Goal: Task Accomplishment & Management: Use online tool/utility

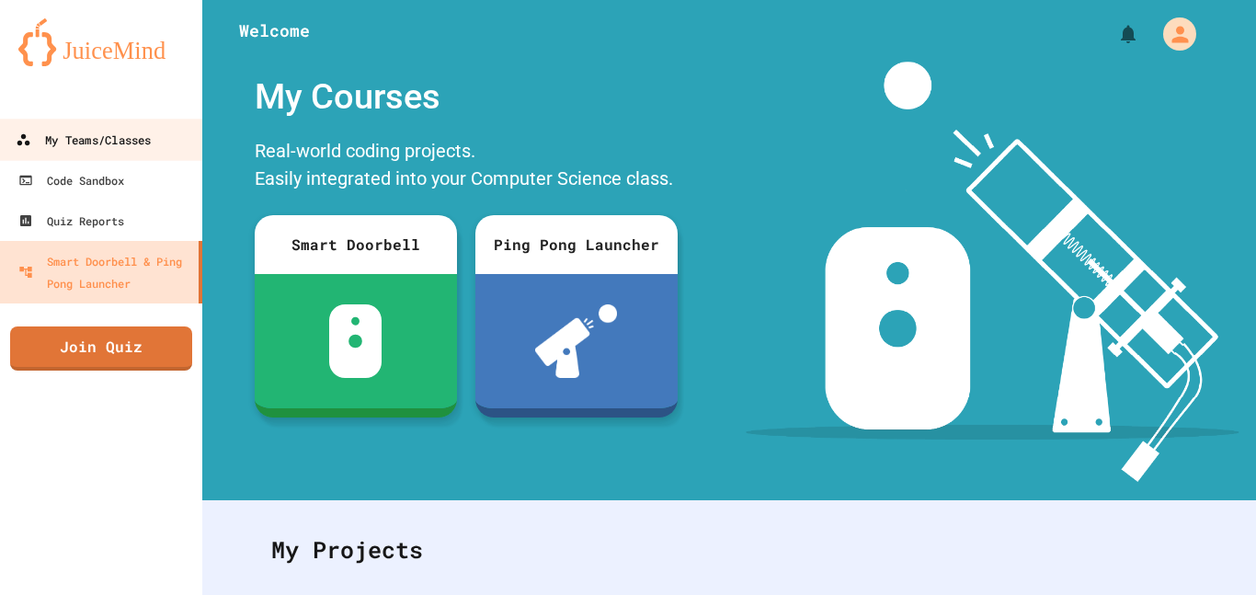
click at [140, 155] on link "My Teams/Classes" at bounding box center [101, 139] width 209 height 41
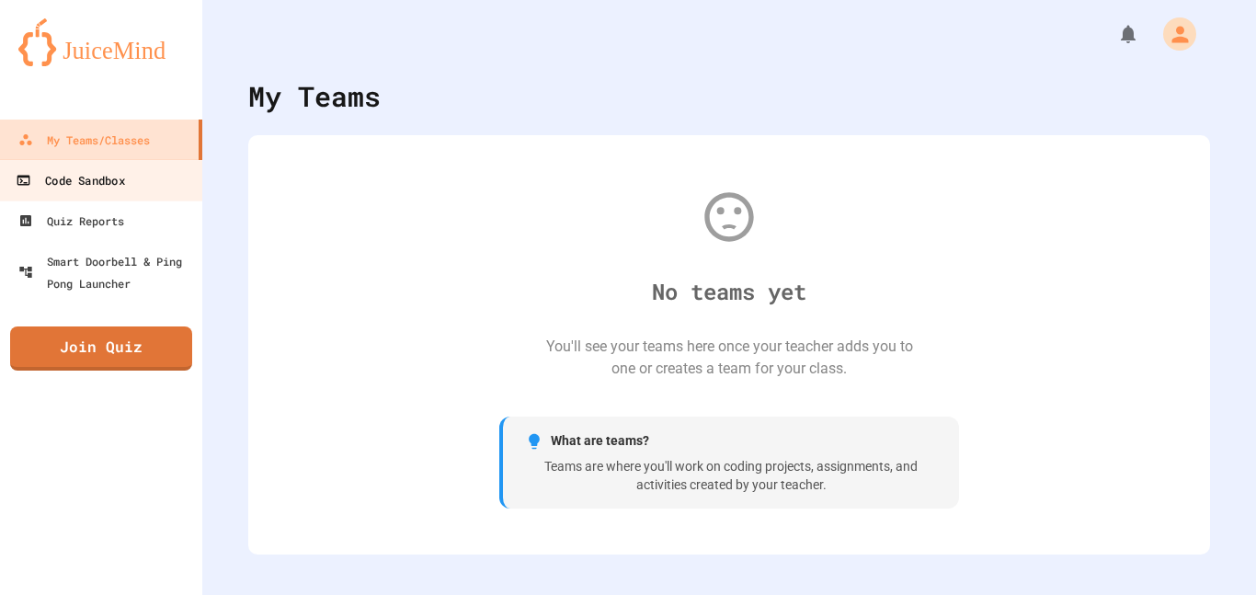
click at [180, 192] on link "Code Sandbox" at bounding box center [101, 179] width 209 height 41
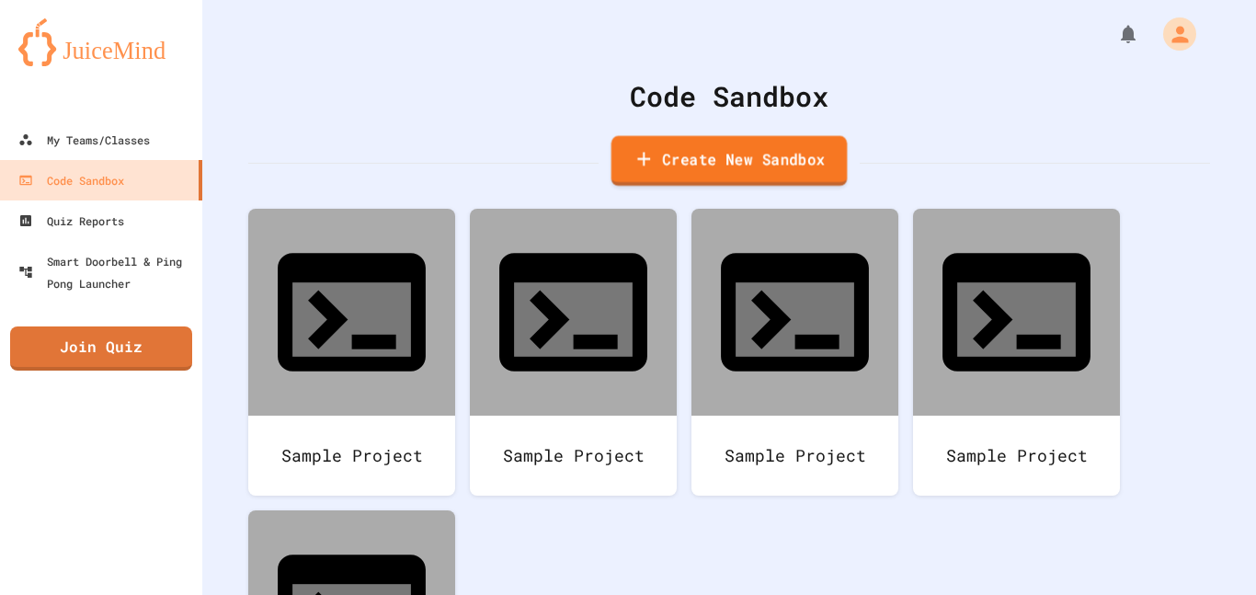
click at [753, 176] on link "Create New Sandbox" at bounding box center [730, 161] width 236 height 51
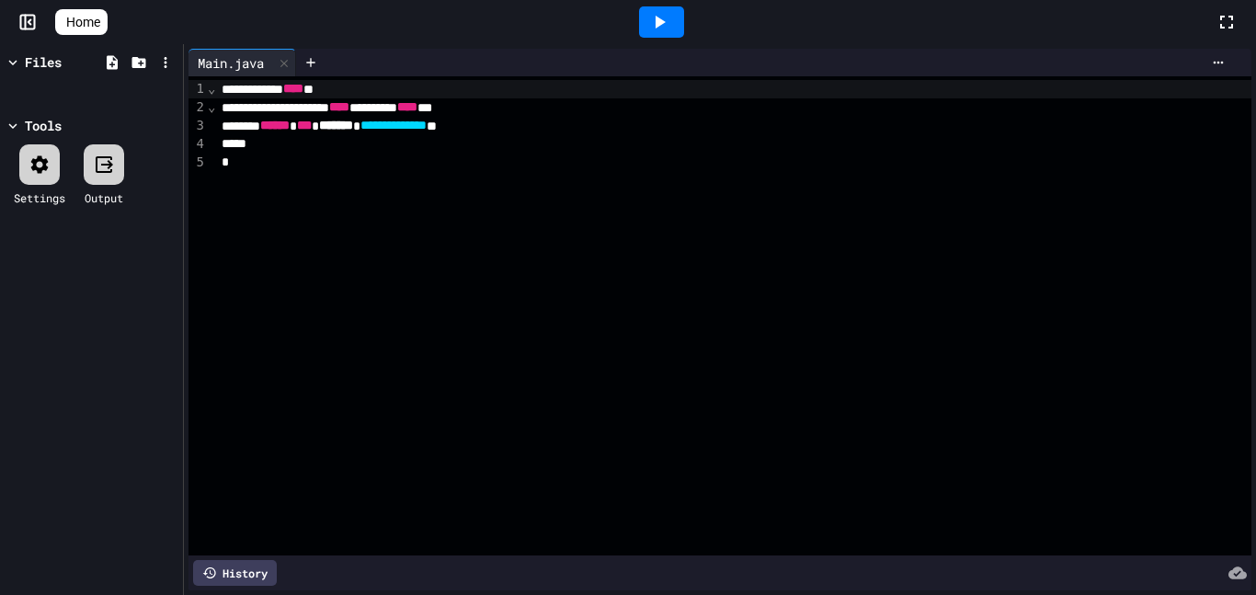
click at [525, 169] on div "*" at bounding box center [733, 163] width 1035 height 18
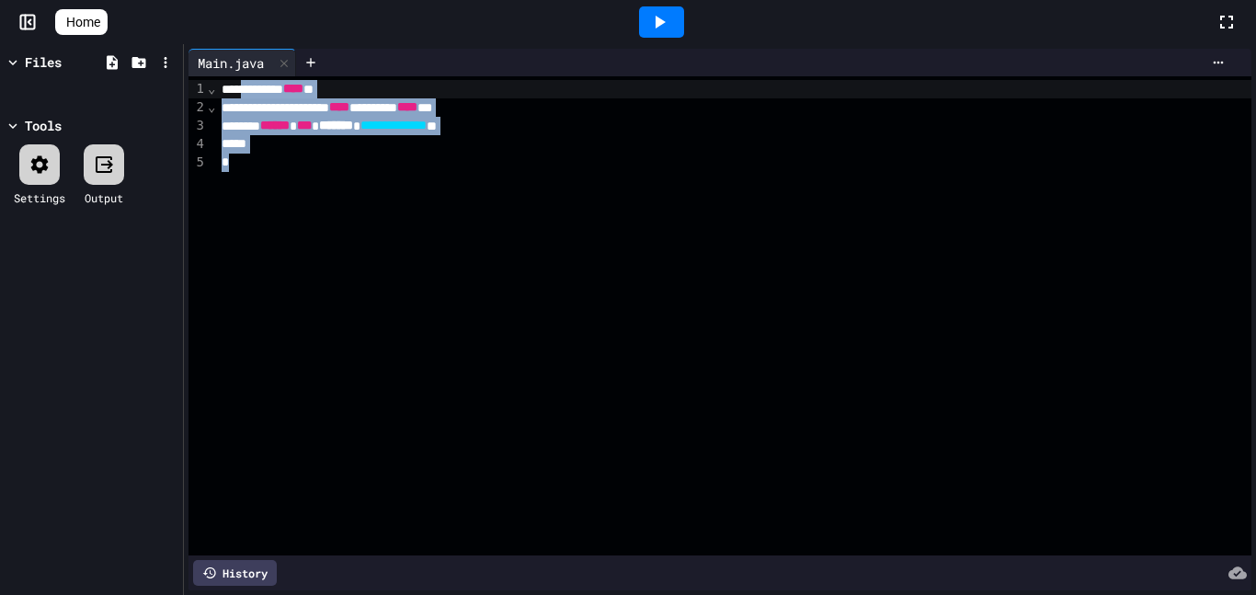
drag, startPoint x: 561, startPoint y: 189, endPoint x: 226, endPoint y: 80, distance: 352.2
click at [240, 81] on div "**********" at bounding box center [733, 315] width 1035 height 479
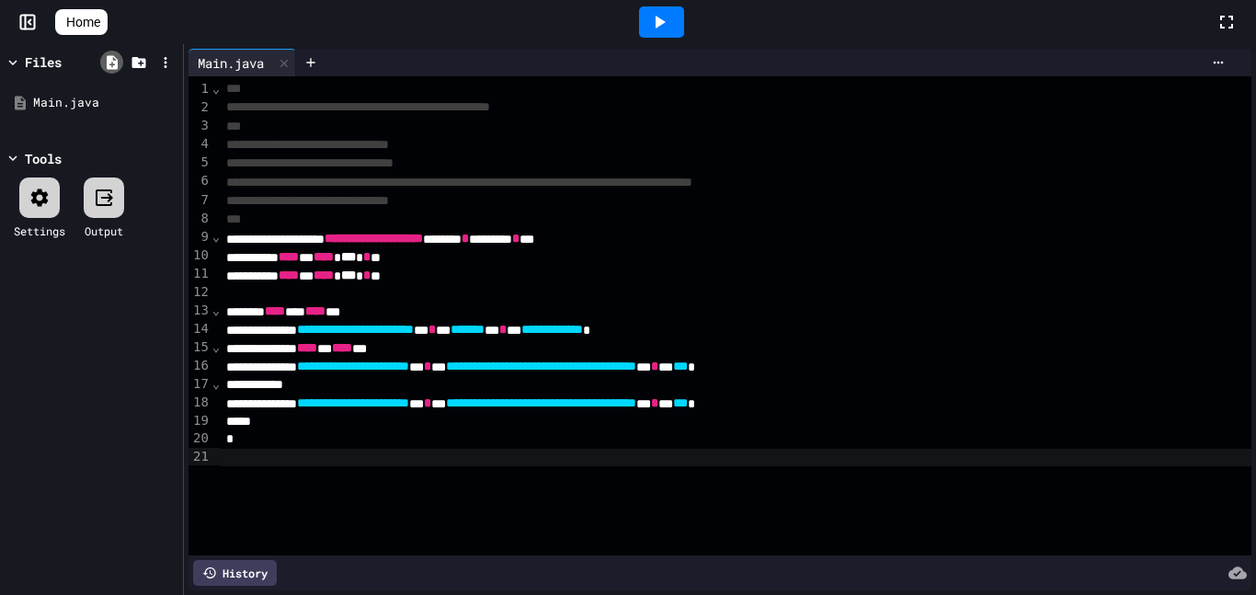
click at [119, 64] on icon at bounding box center [112, 62] width 17 height 17
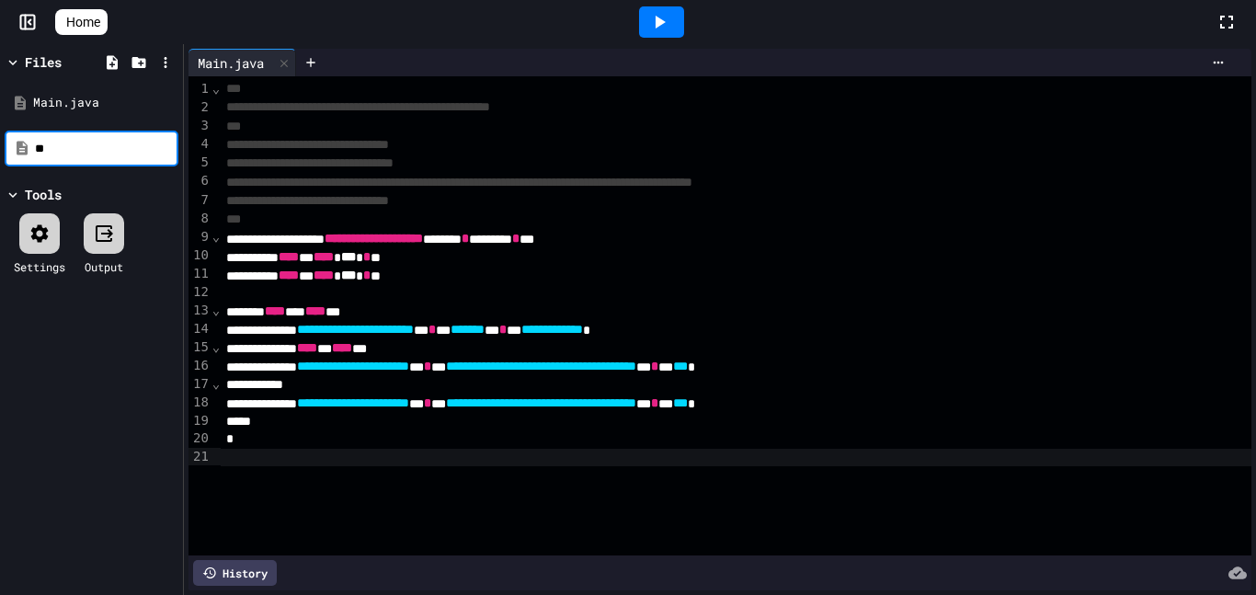
type input "*"
type input "**********"
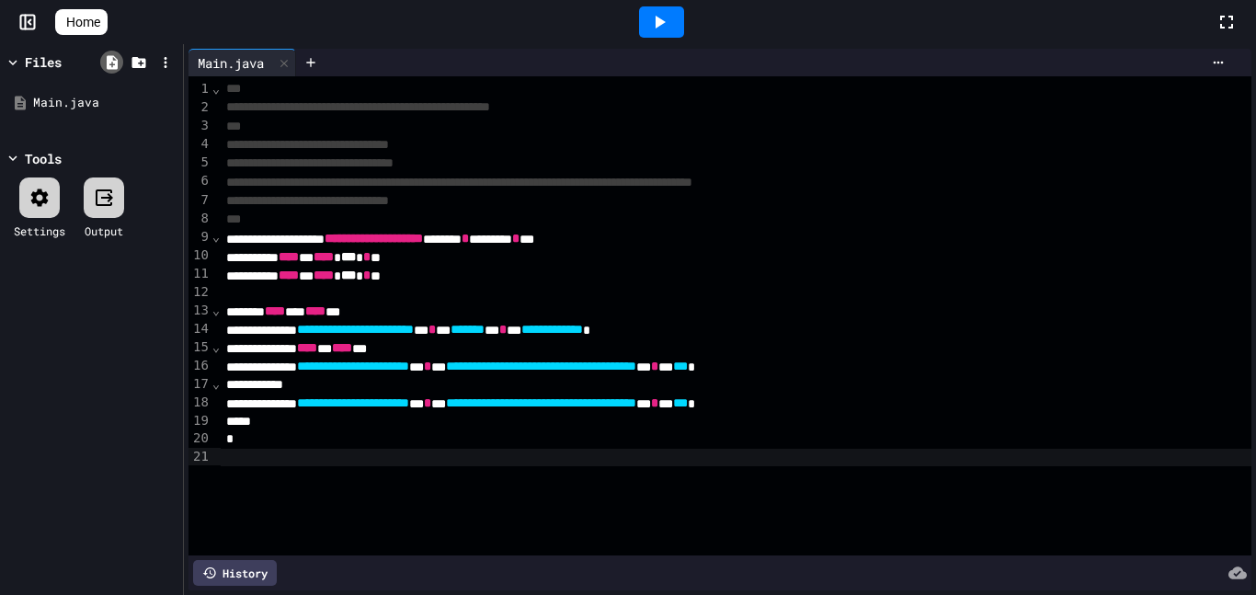
click at [115, 64] on icon at bounding box center [112, 62] width 11 height 14
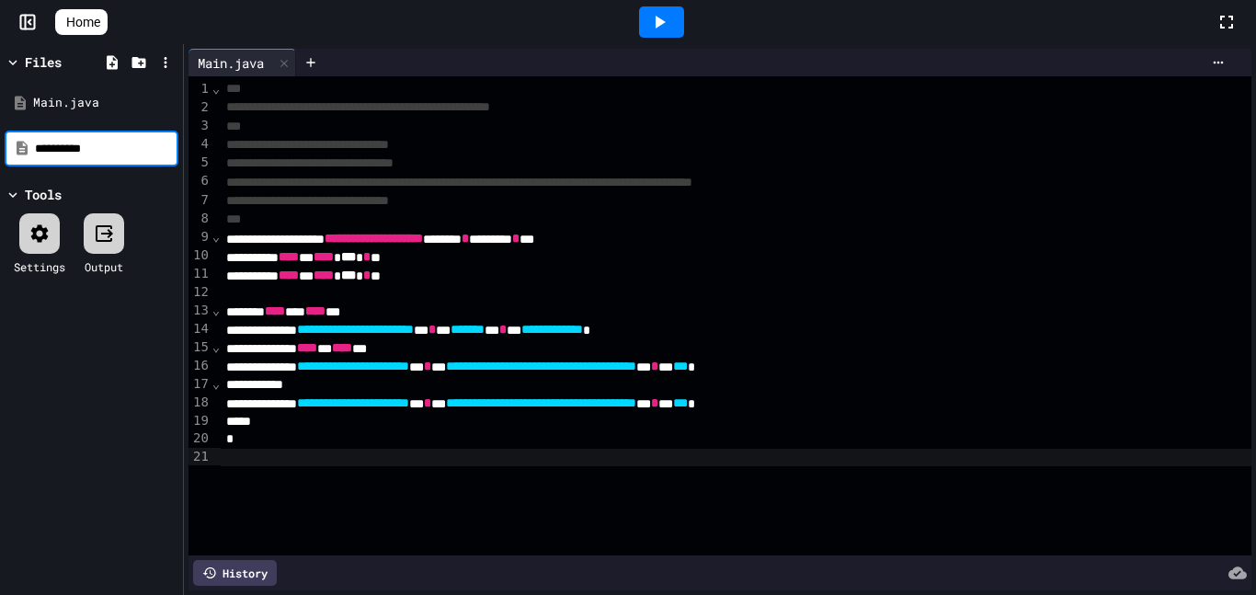
type input "**********"
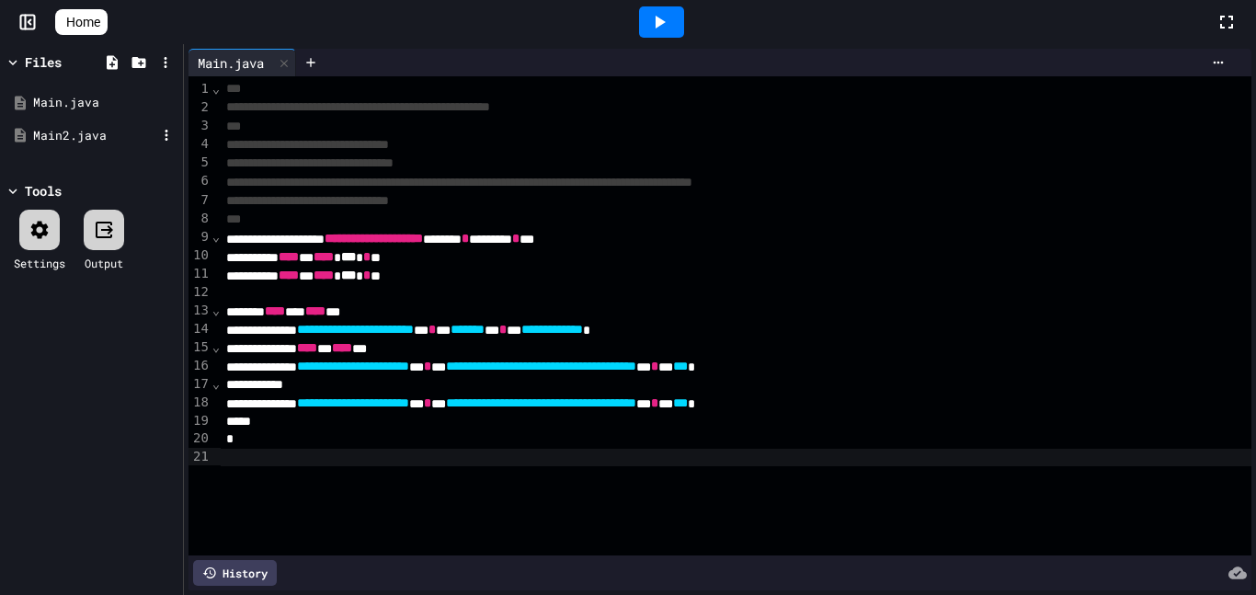
click at [95, 135] on div "Main2.java" at bounding box center [94, 136] width 123 height 18
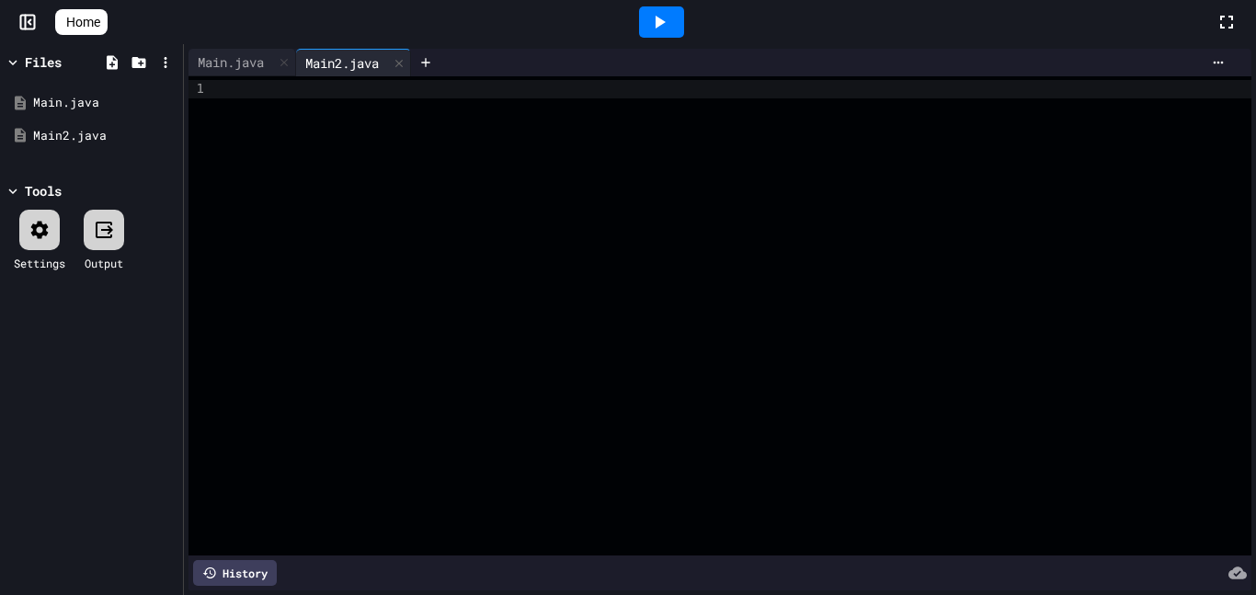
click at [520, 130] on div at bounding box center [733, 315] width 1035 height 479
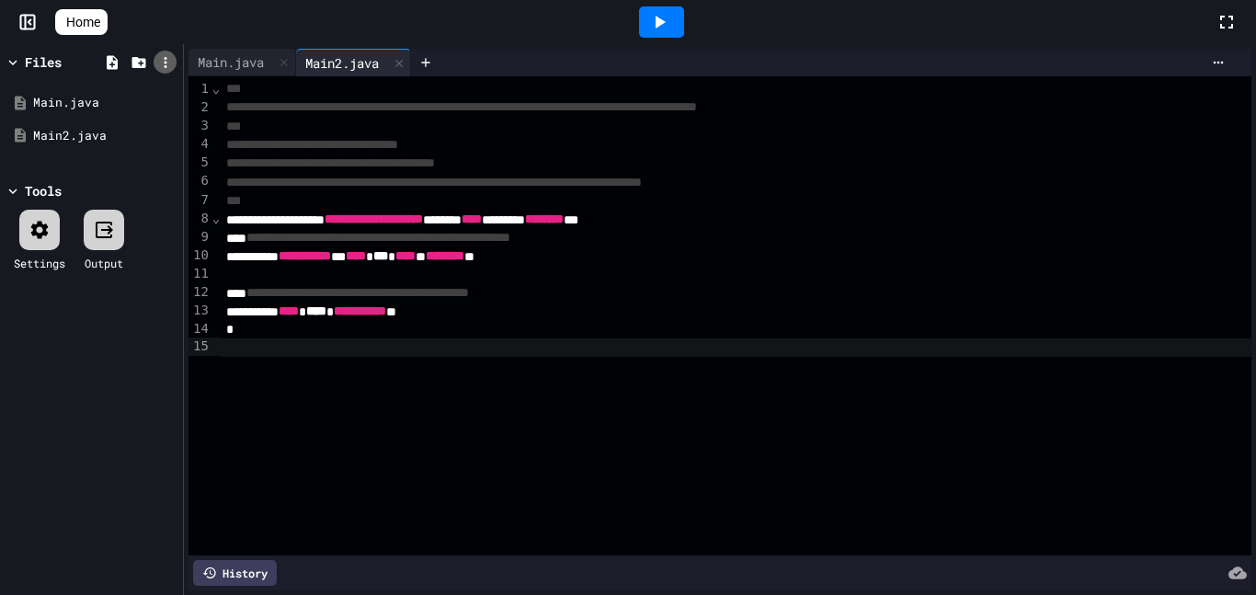
click at [159, 63] on icon at bounding box center [165, 62] width 17 height 17
click at [305, 223] on li "Download Project" at bounding box center [319, 239] width 29 height 33
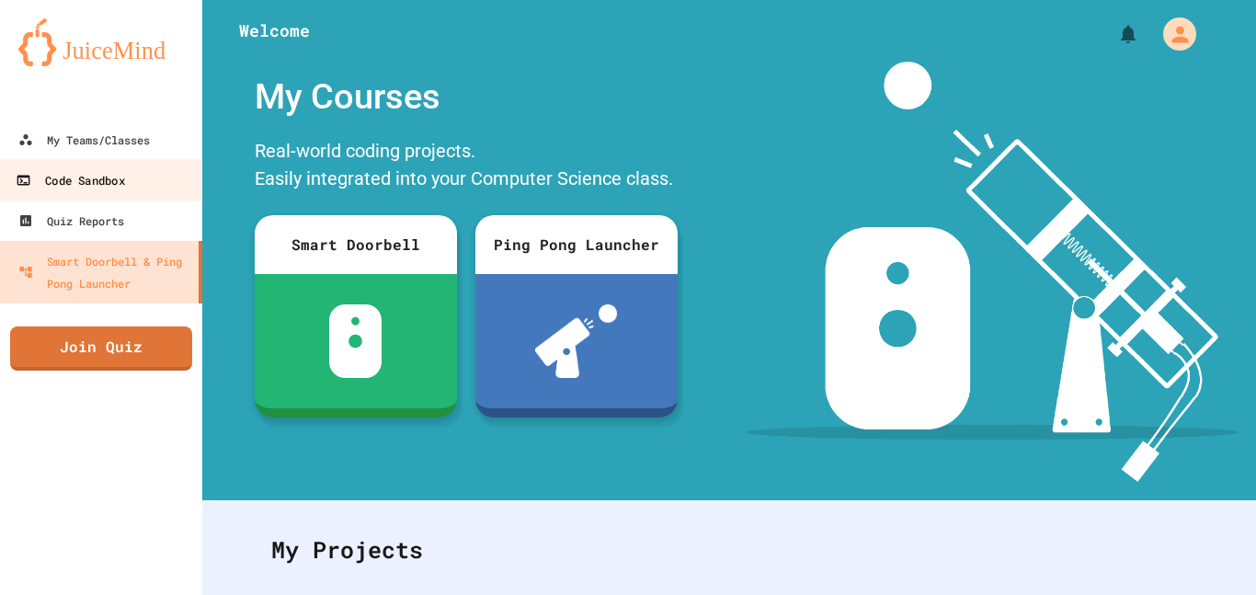
click at [122, 178] on div "Code Sandbox" at bounding box center [70, 180] width 109 height 23
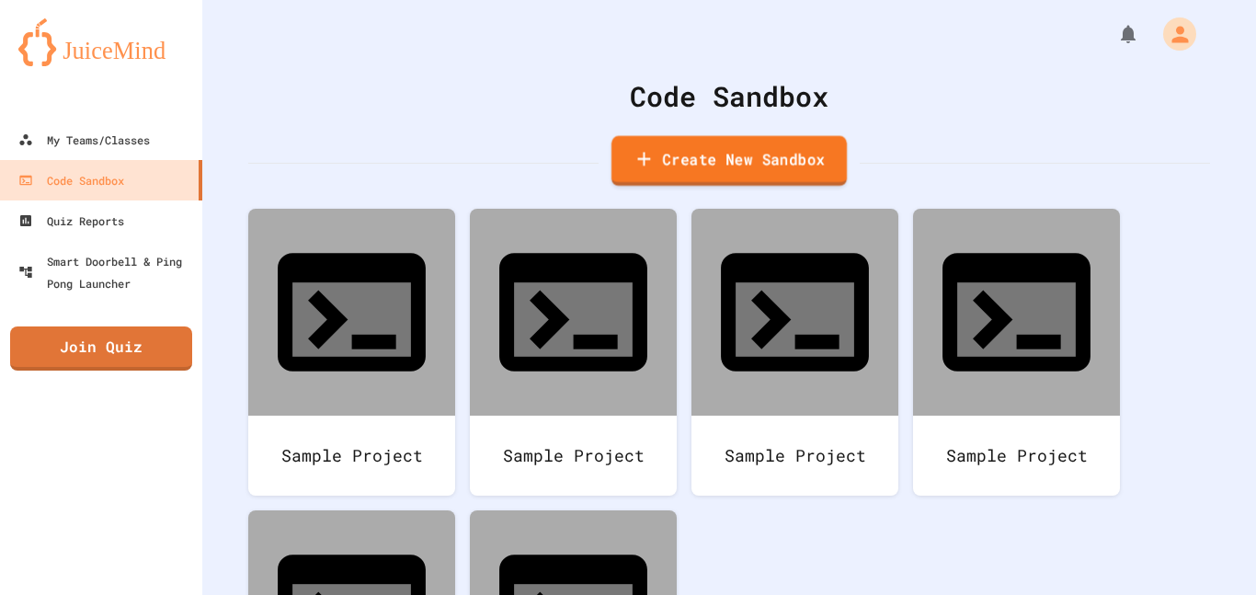
click at [703, 159] on link "Create New Sandbox" at bounding box center [729, 161] width 235 height 51
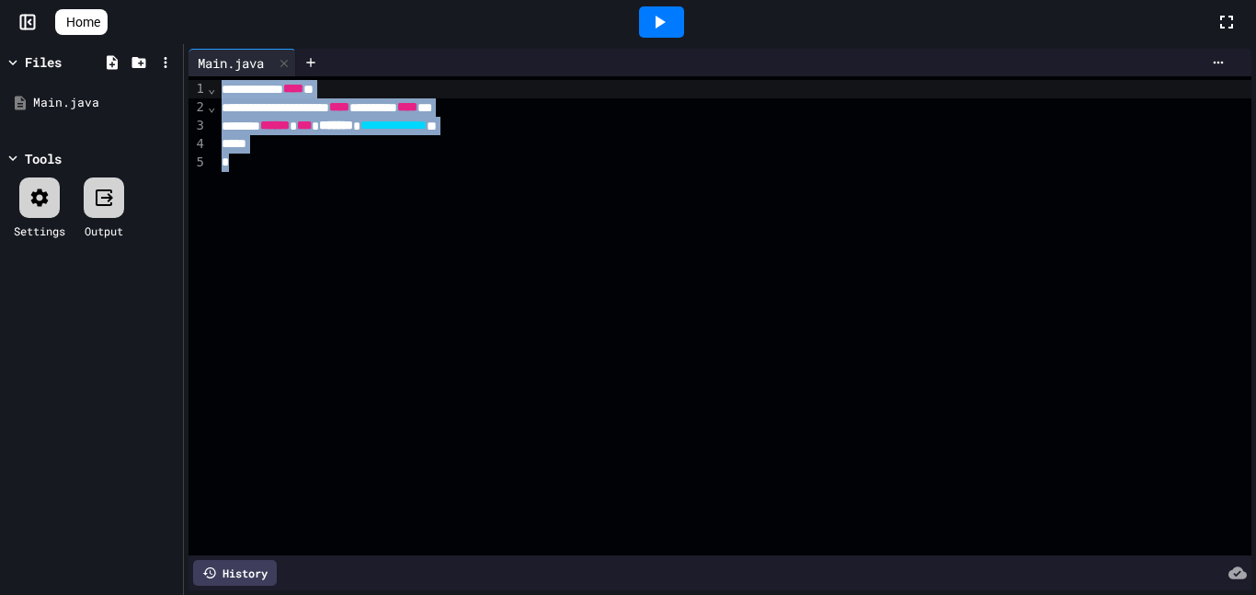
drag, startPoint x: 417, startPoint y: 180, endPoint x: 181, endPoint y: 86, distance: 254.3
click at [181, 86] on div "**********" at bounding box center [628, 319] width 1256 height 551
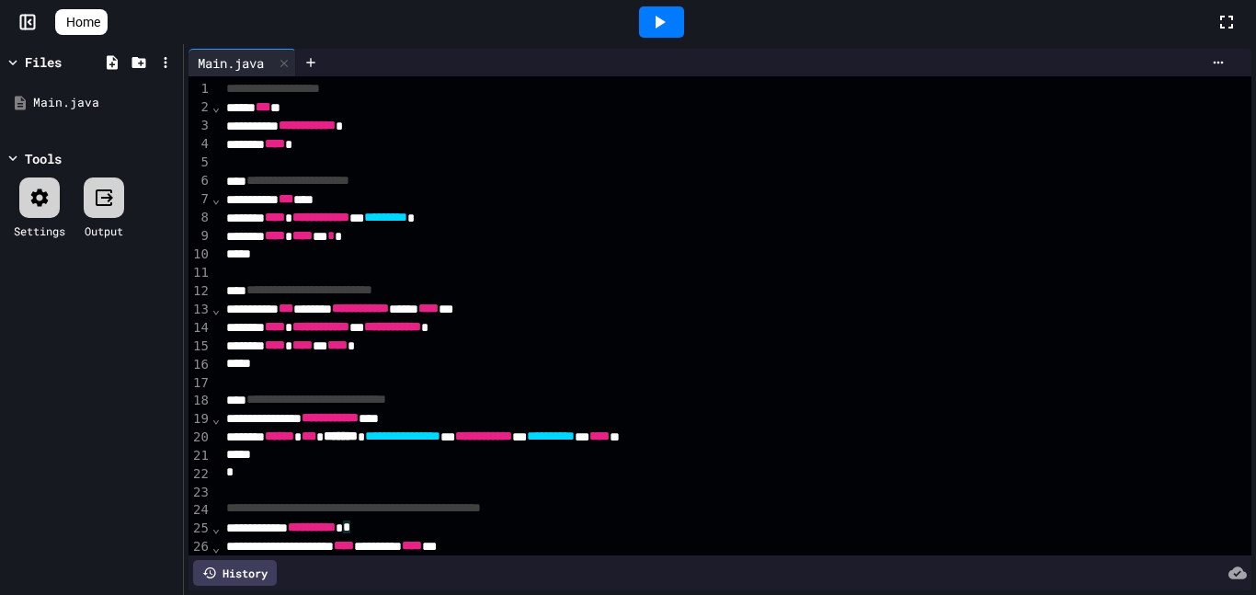
click at [662, 26] on icon at bounding box center [659, 22] width 22 height 22
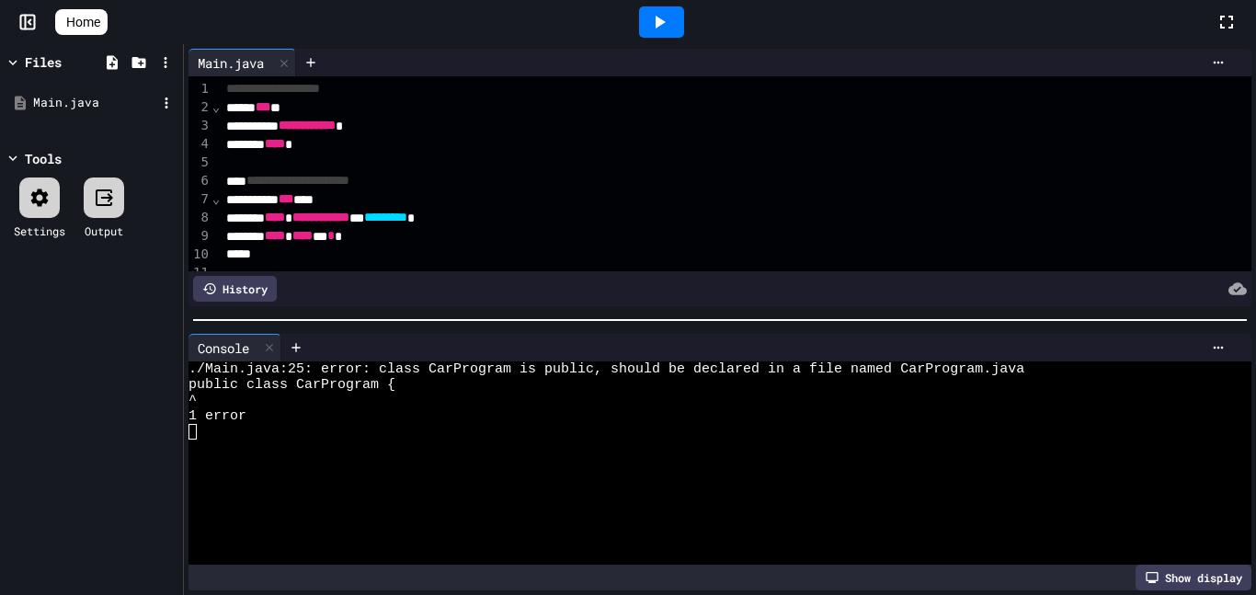
click at [91, 104] on div "Main.java" at bounding box center [94, 103] width 123 height 18
click at [167, 105] on icon at bounding box center [166, 103] width 17 height 17
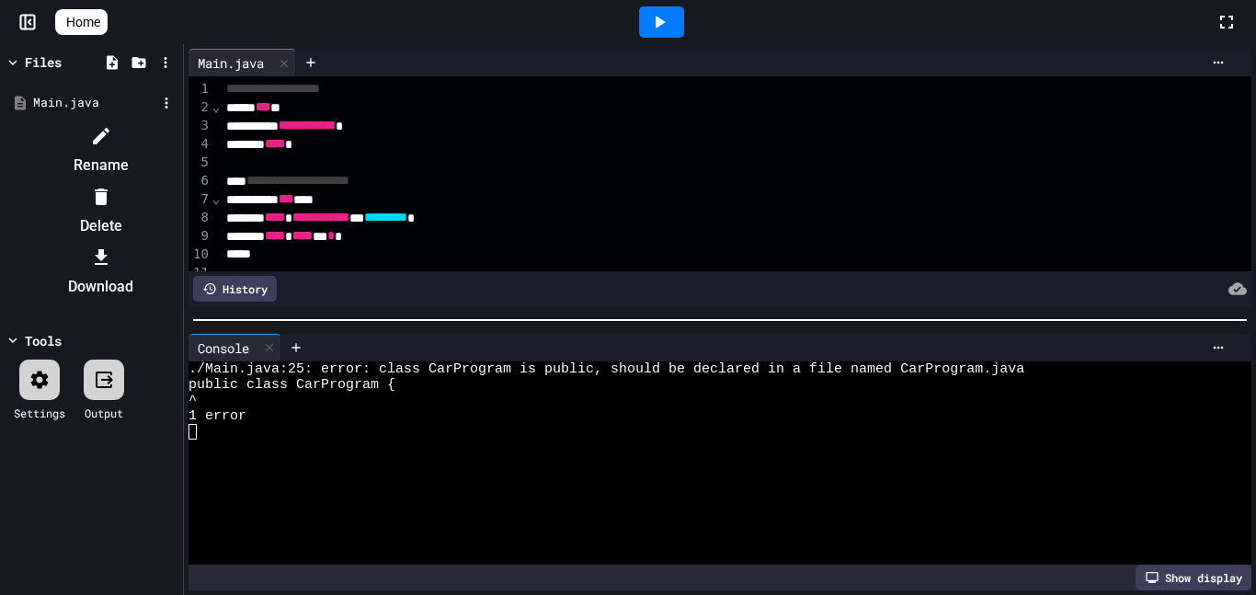
click at [178, 136] on li "Rename" at bounding box center [100, 150] width 155 height 59
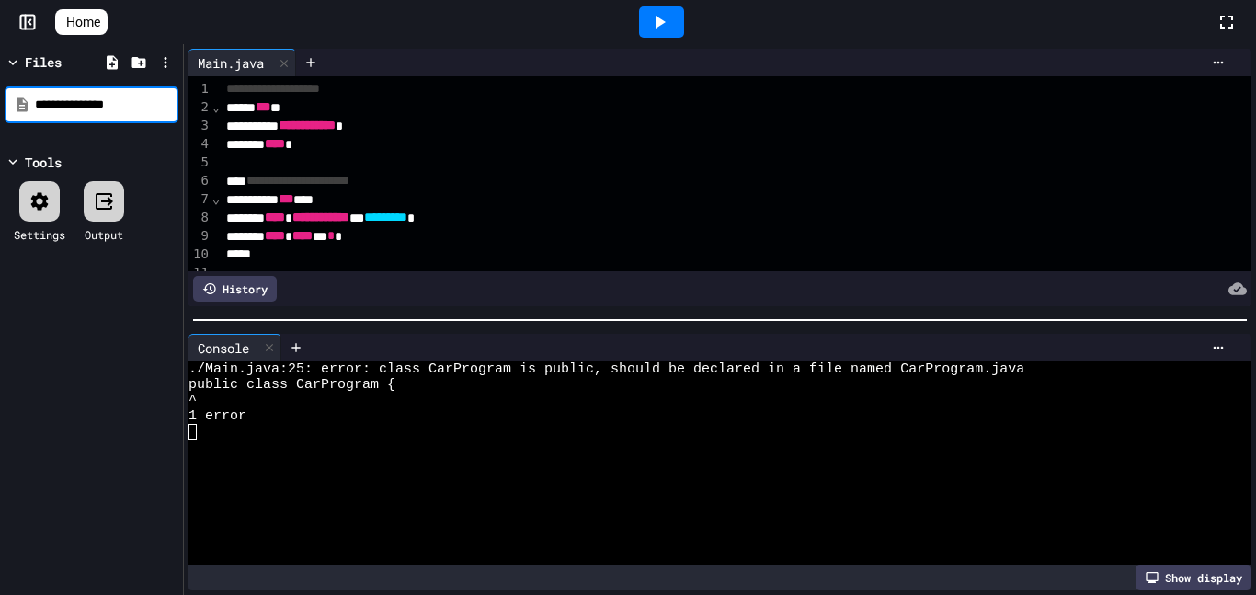
type input "**********"
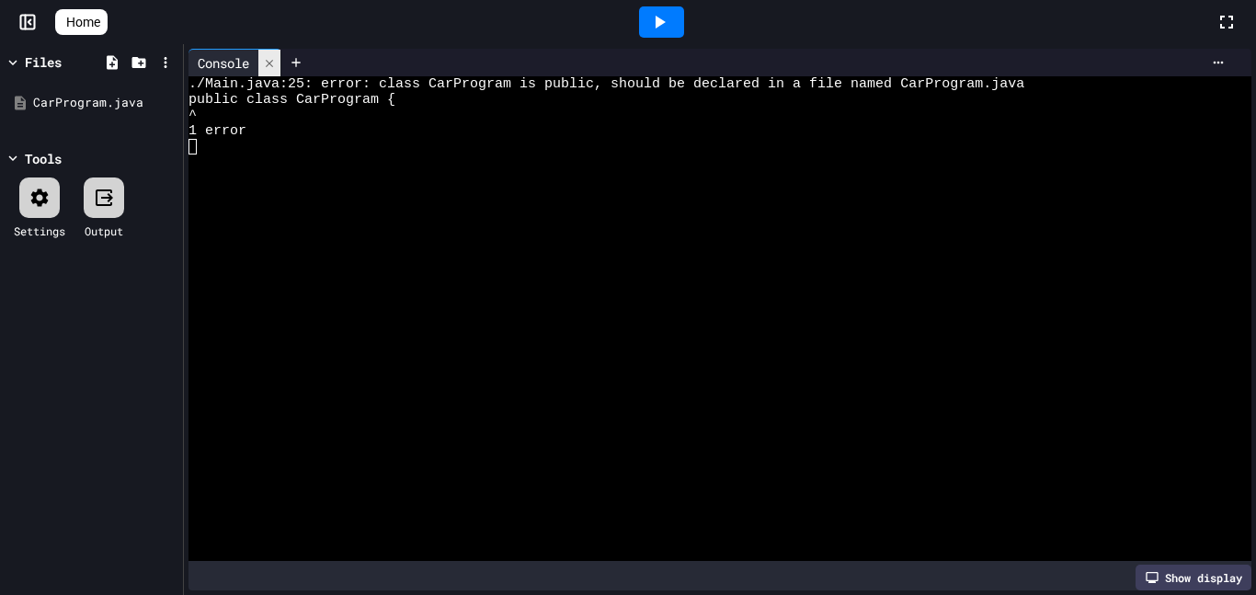
click at [278, 73] on div at bounding box center [269, 63] width 22 height 27
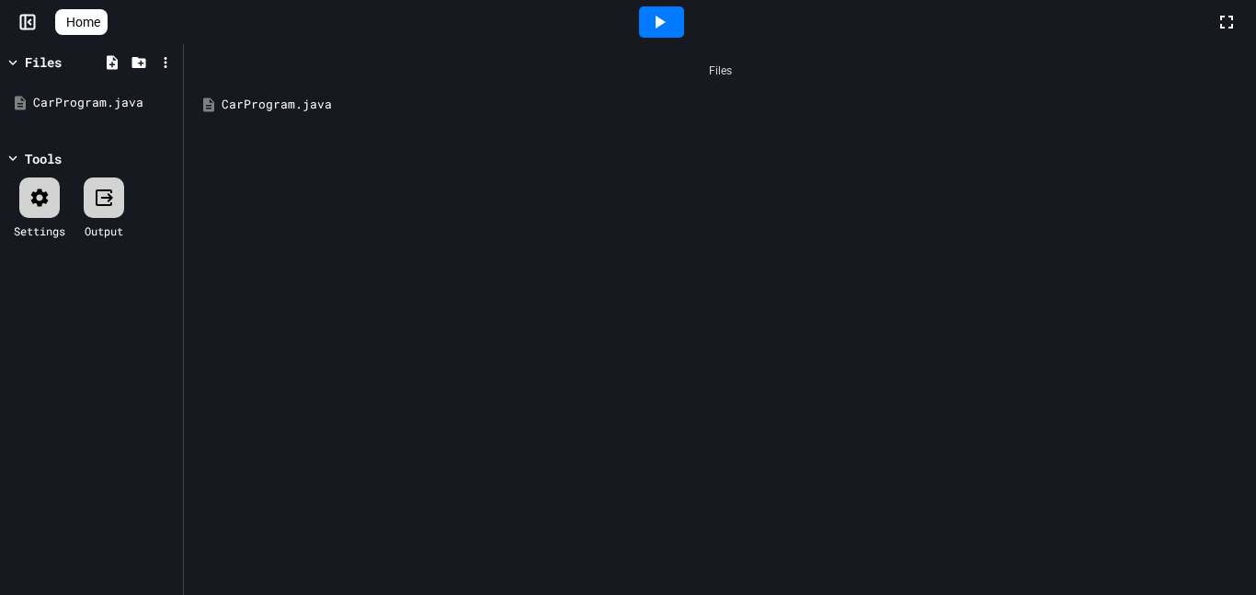
click at [337, 107] on div "CarProgram.java" at bounding box center [734, 105] width 1024 height 18
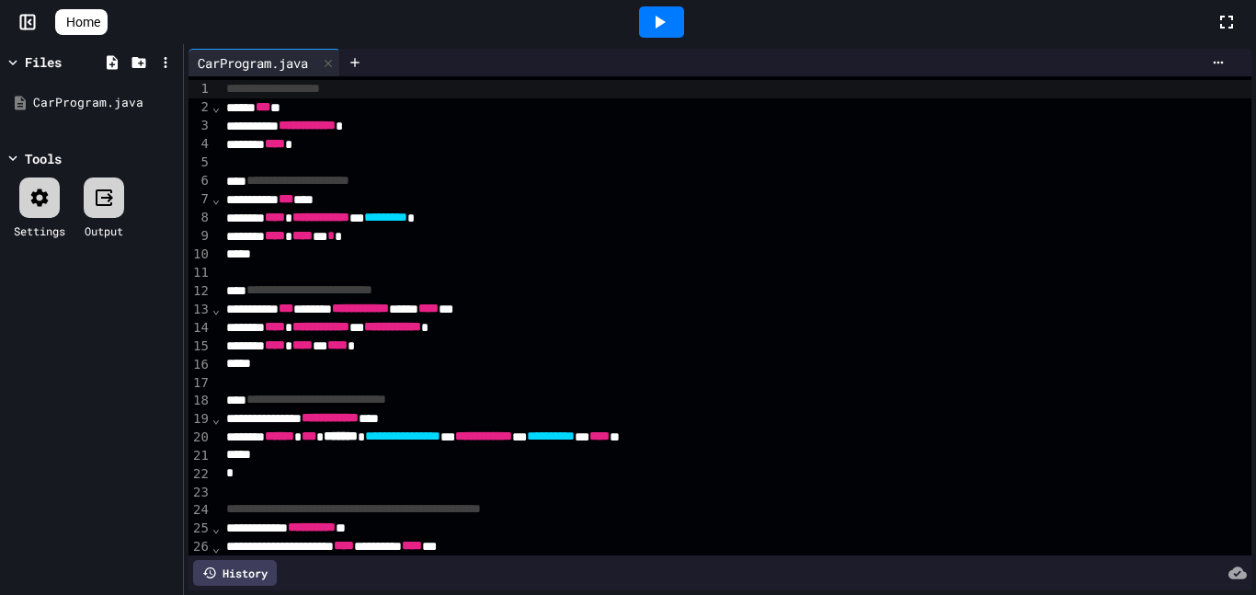
click at [53, 214] on div at bounding box center [39, 197] width 40 height 40
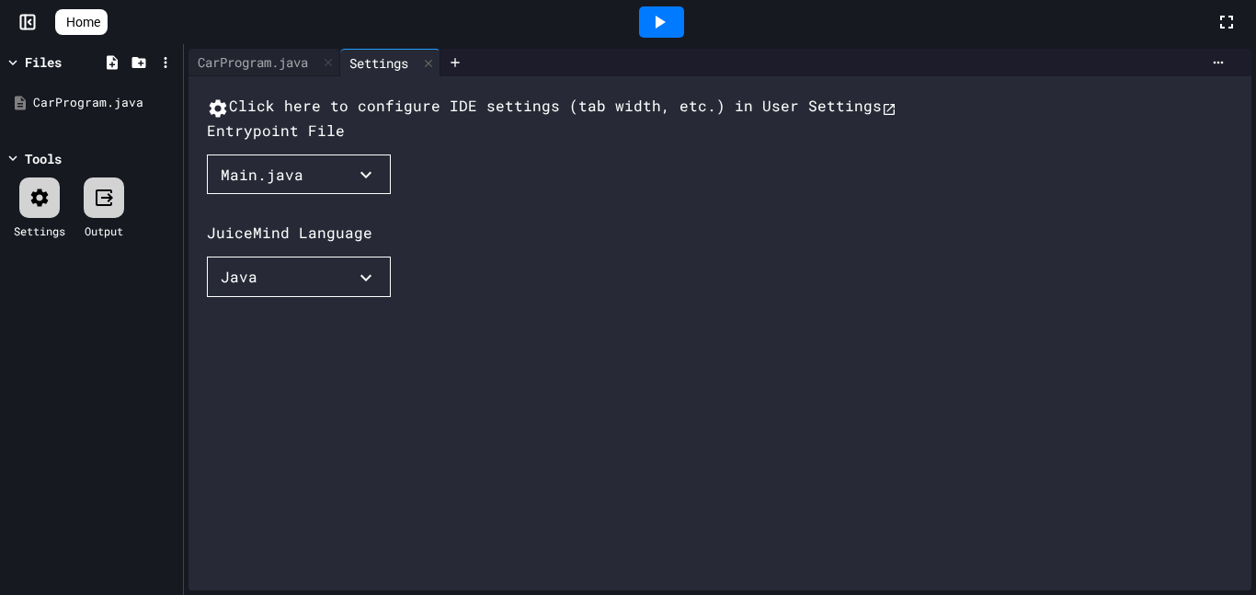
click at [360, 195] on button "Main.java" at bounding box center [299, 174] width 184 height 40
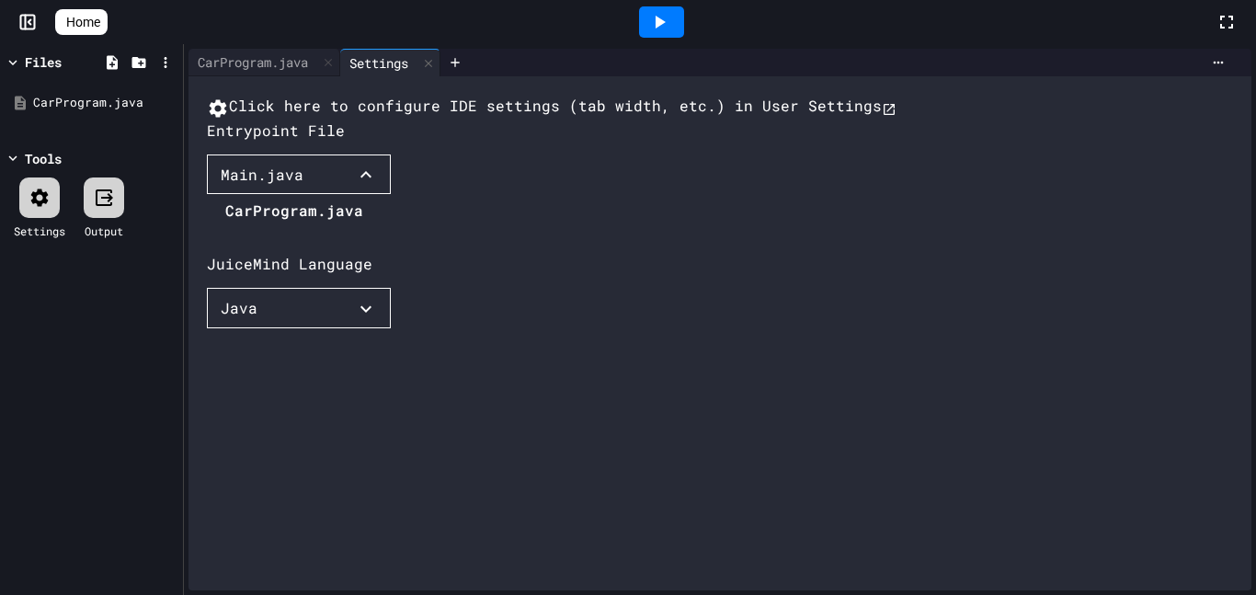
click at [283, 225] on li "CarProgram.java" at bounding box center [294, 210] width 138 height 29
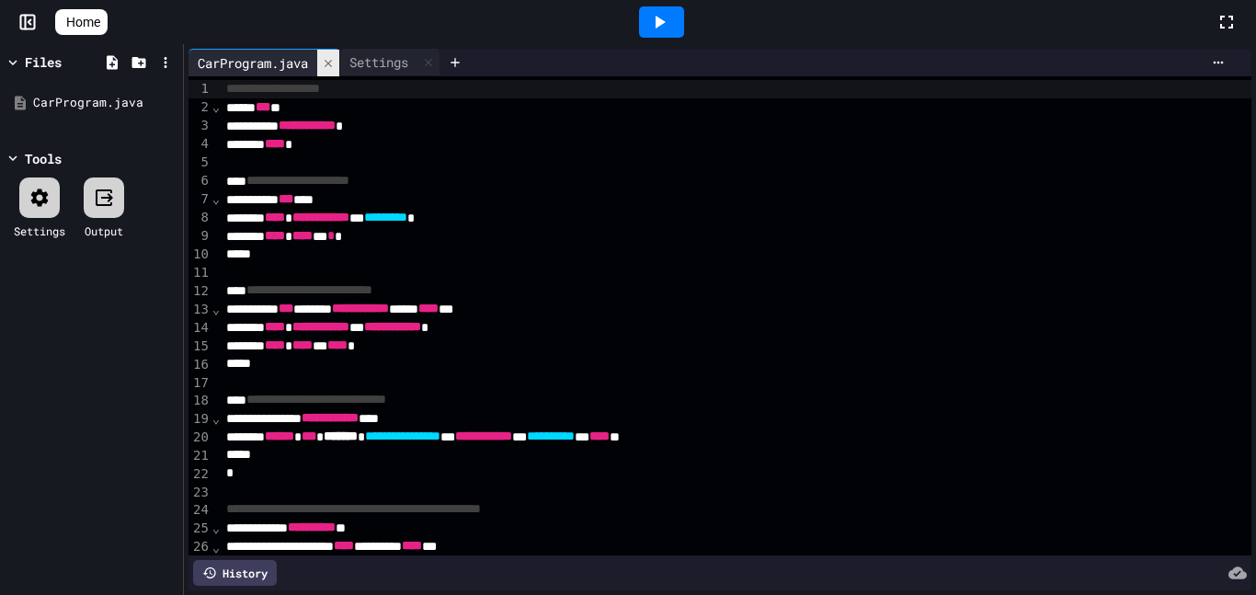
click at [339, 66] on div at bounding box center [328, 63] width 22 height 27
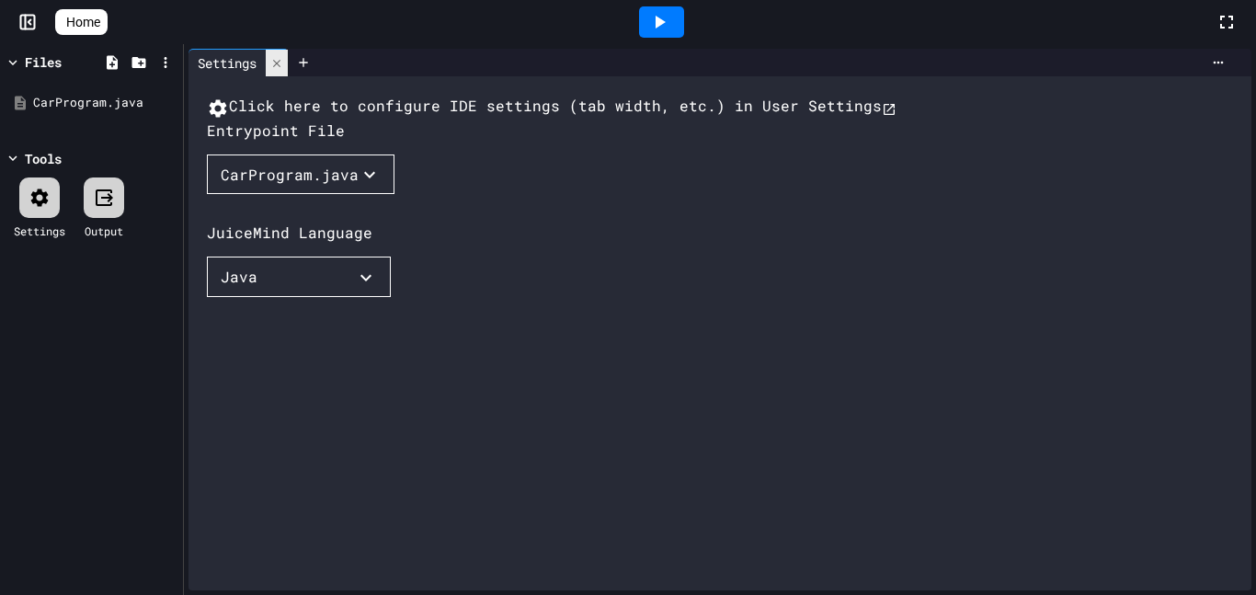
click at [343, 66] on div at bounding box center [775, 62] width 915 height 15
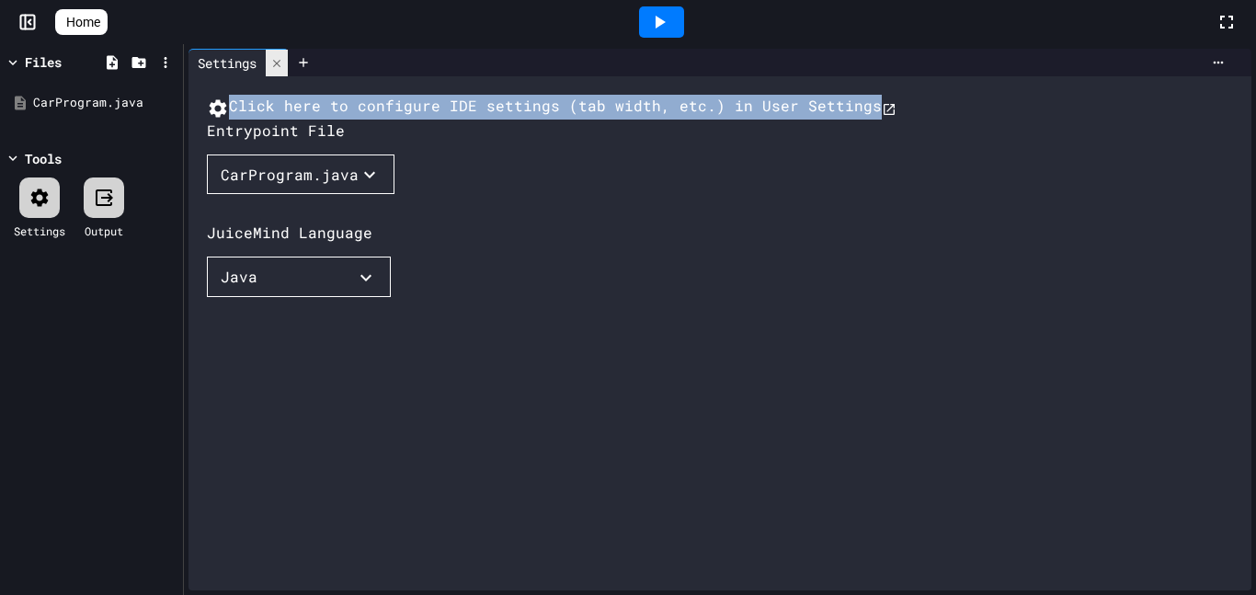
click at [280, 63] on icon at bounding box center [276, 62] width 7 height 7
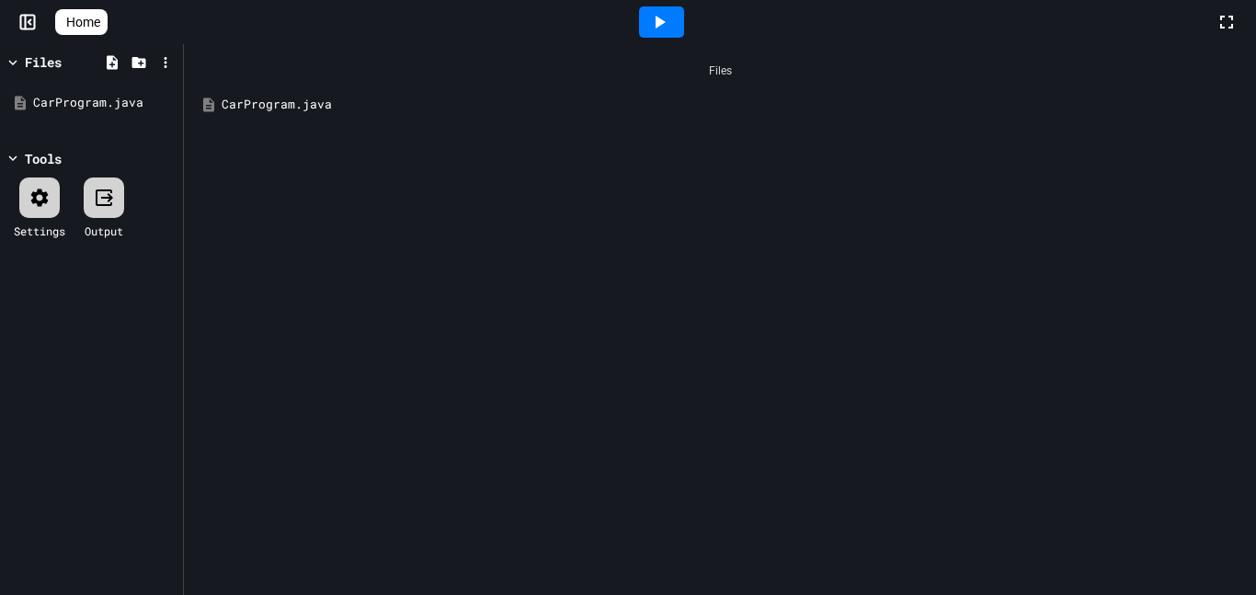
click at [259, 100] on div "CarProgram.java" at bounding box center [734, 105] width 1024 height 18
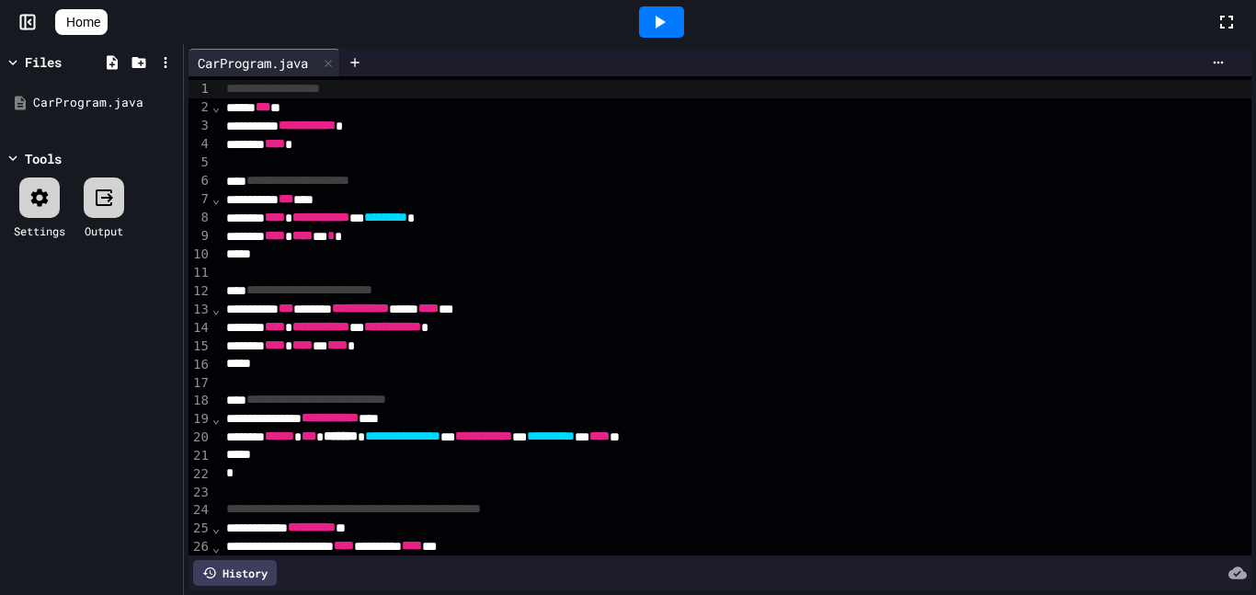
click at [658, 31] on icon at bounding box center [659, 22] width 22 height 22
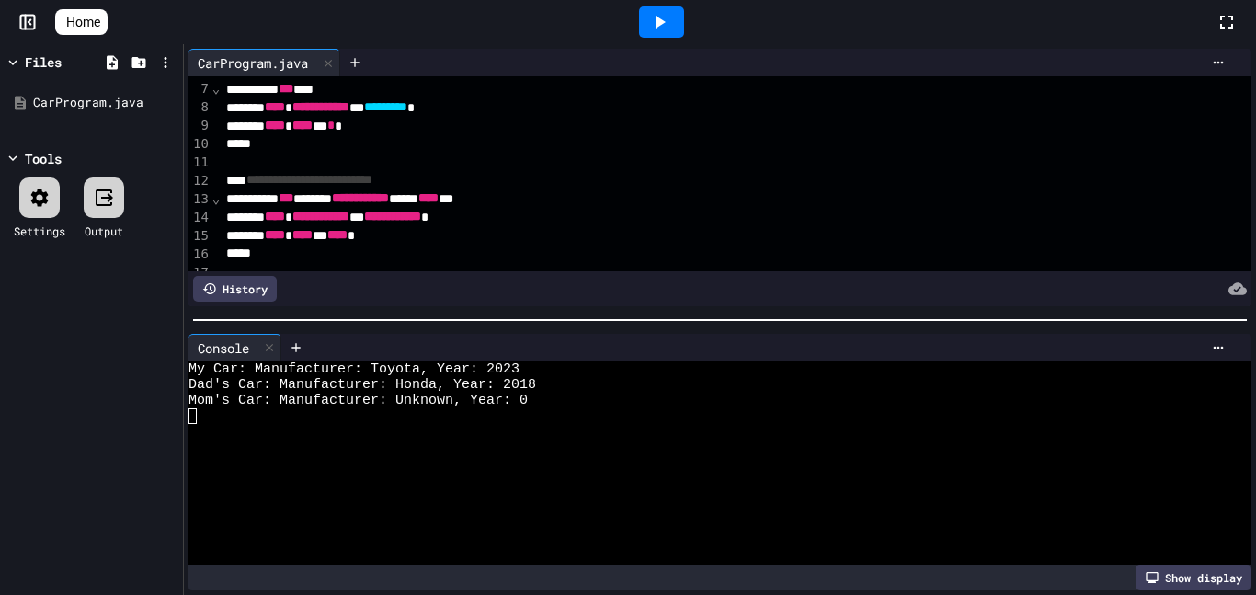
scroll to position [109, 0]
click at [157, 64] on icon at bounding box center [165, 62] width 17 height 17
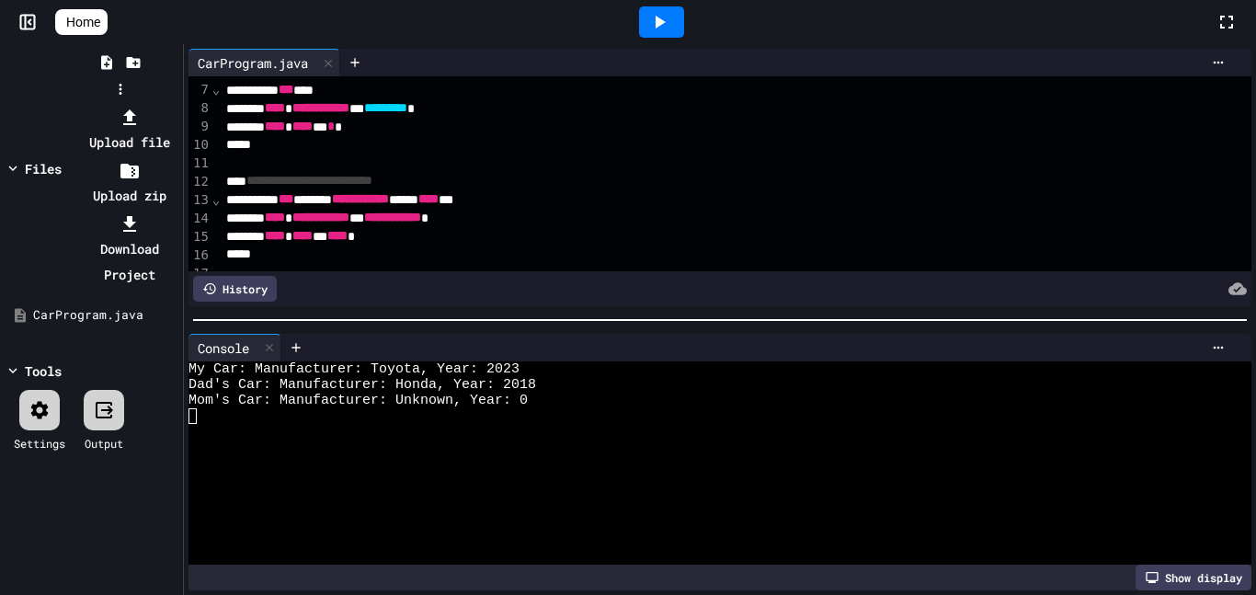
click at [178, 211] on div at bounding box center [129, 224] width 98 height 26
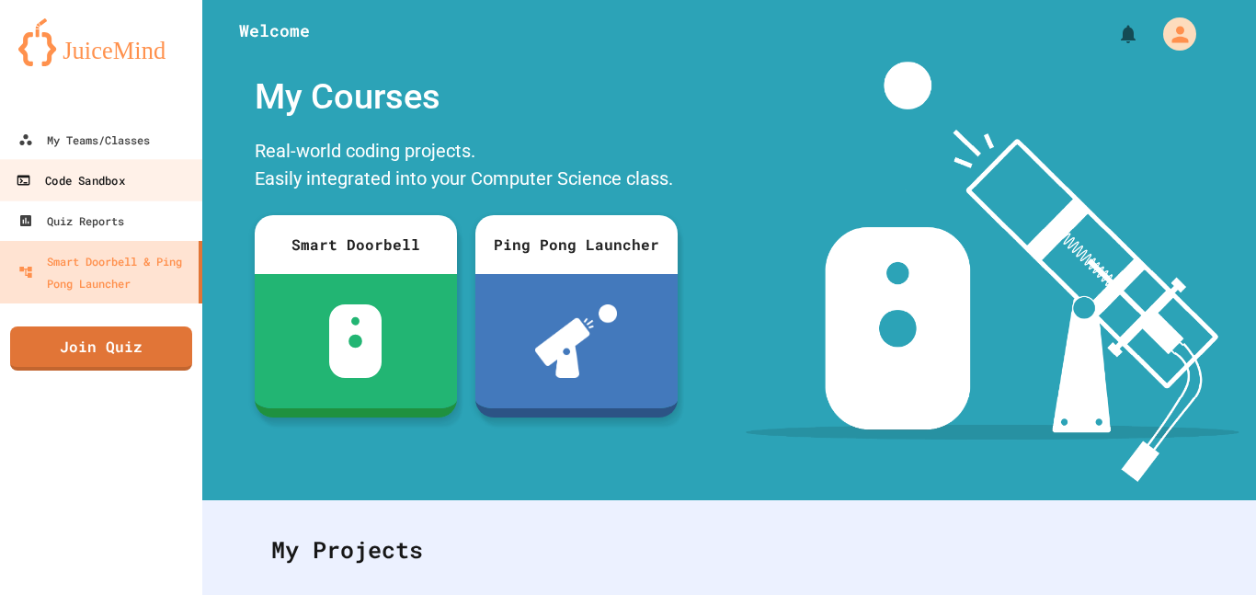
click at [124, 185] on div "Code Sandbox" at bounding box center [70, 180] width 109 height 23
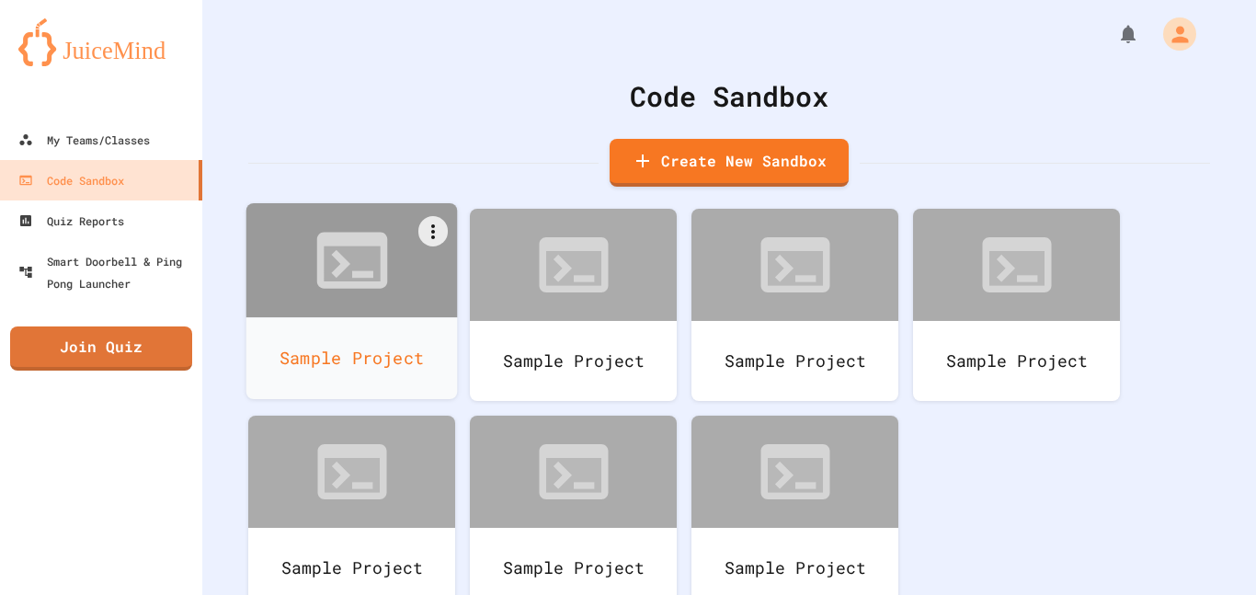
click at [373, 315] on div at bounding box center [352, 260] width 212 height 114
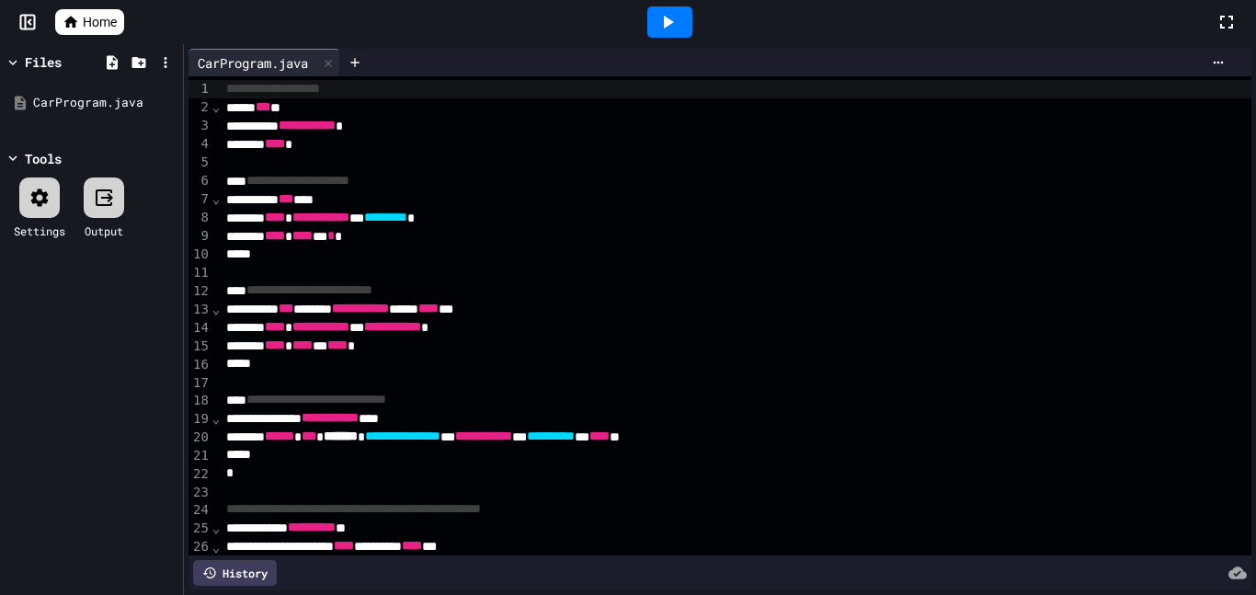
click at [672, 27] on icon at bounding box center [668, 22] width 22 height 22
